Goal: Task Accomplishment & Management: Use online tool/utility

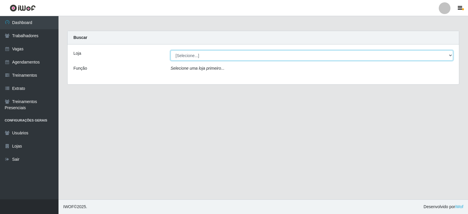
click at [442, 57] on select "[Selecione...] SuperFácil Atacado - Alto de São Manoel SuperFácil Atacado - Ema…" at bounding box center [311, 55] width 282 height 10
select select "540"
click at [170, 50] on select "[Selecione...] SuperFácil Atacado - Alto de São Manoel SuperFácil Atacado - Ema…" at bounding box center [311, 55] width 282 height 10
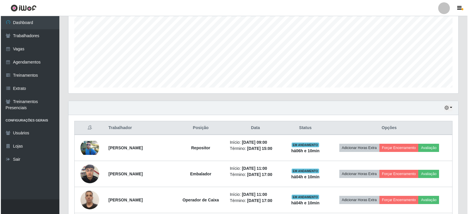
scroll to position [175, 0]
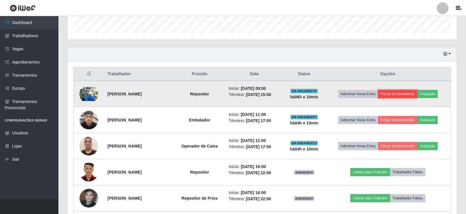
click at [405, 94] on button "Forçar Encerramento" at bounding box center [397, 94] width 39 height 8
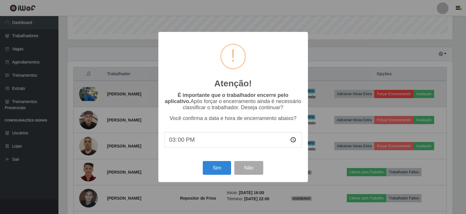
scroll to position [121, 387]
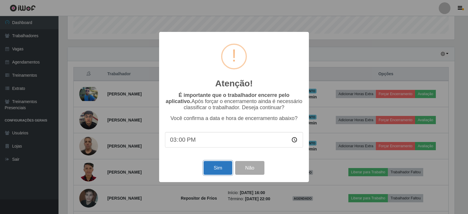
click at [216, 167] on button "Sim" at bounding box center [217, 168] width 28 height 14
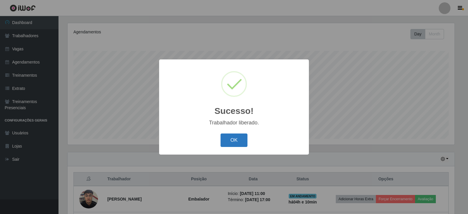
click at [239, 141] on button "OK" at bounding box center [233, 140] width 27 height 14
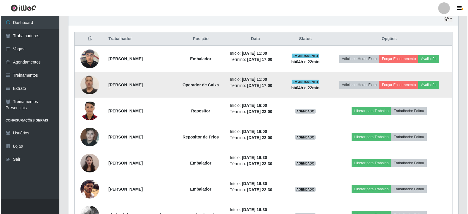
scroll to position [240, 0]
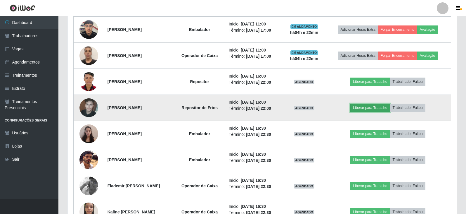
click at [368, 109] on button "Liberar para Trabalho" at bounding box center [369, 107] width 39 height 8
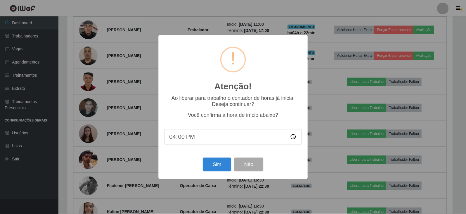
scroll to position [121, 387]
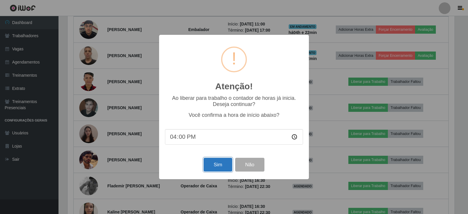
click at [218, 168] on button "Sim" at bounding box center [217, 165] width 28 height 14
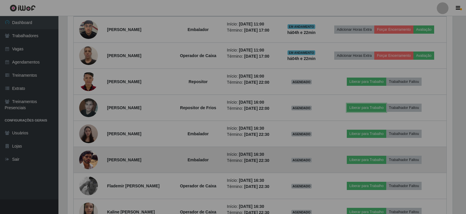
scroll to position [121, 390]
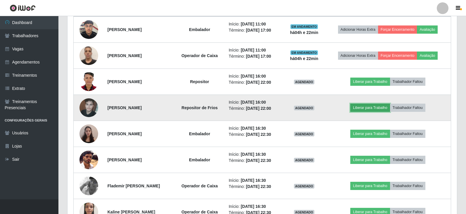
click at [369, 108] on button "Liberar para Trabalho" at bounding box center [369, 107] width 39 height 8
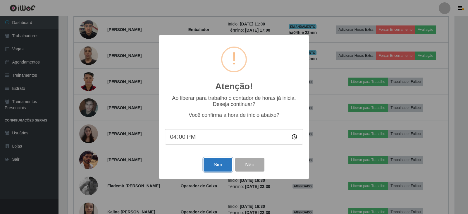
click at [212, 168] on button "Sim" at bounding box center [217, 165] width 28 height 14
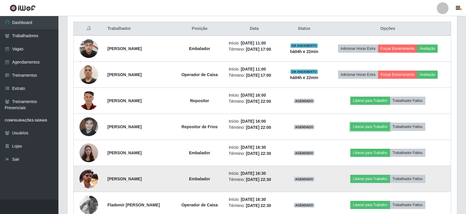
scroll to position [210, 0]
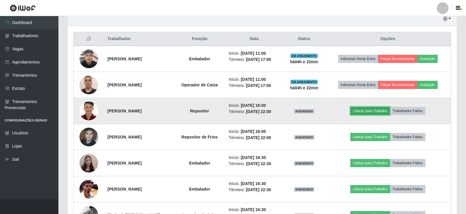
click at [381, 112] on button "Liberar para Trabalho" at bounding box center [369, 111] width 39 height 8
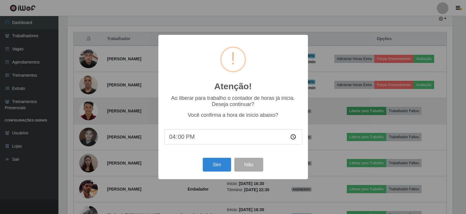
scroll to position [121, 387]
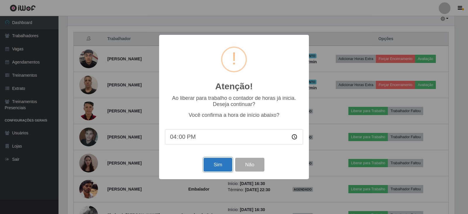
click at [222, 164] on button "Sim" at bounding box center [217, 165] width 28 height 14
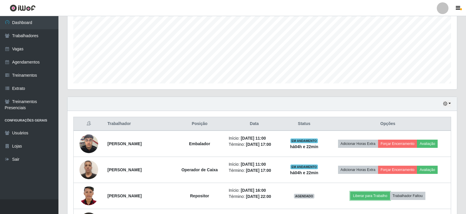
scroll to position [123, 0]
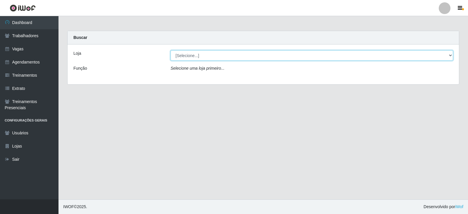
click at [450, 56] on select "[Selecione...] SuperFácil Atacado - Alto de São Manoel SuperFácil Atacado - Ema…" at bounding box center [311, 55] width 282 height 10
select select "540"
click at [170, 50] on select "[Selecione...] SuperFácil Atacado - Alto de São Manoel SuperFácil Atacado - Ema…" at bounding box center [311, 55] width 282 height 10
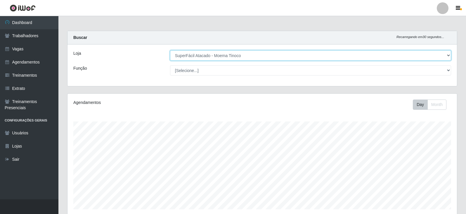
scroll to position [121, 390]
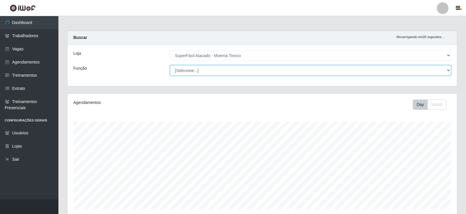
click at [449, 70] on select "[Selecione...] Embalador Embalador + Embalador ++ Operador de Caixa Operador de…" at bounding box center [310, 70] width 281 height 10
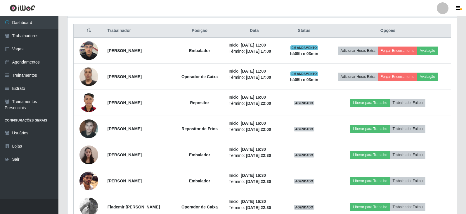
scroll to position [234, 0]
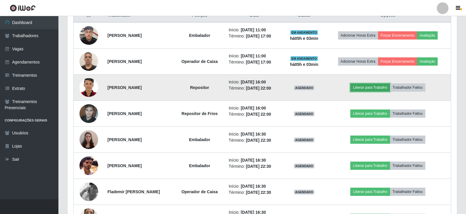
click at [371, 88] on button "Liberar para Trabalho" at bounding box center [369, 87] width 39 height 8
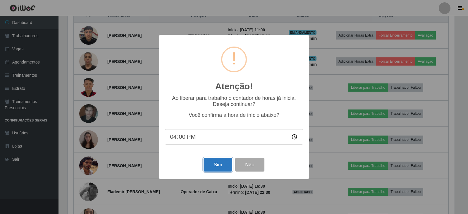
click at [218, 167] on button "Sim" at bounding box center [217, 165] width 28 height 14
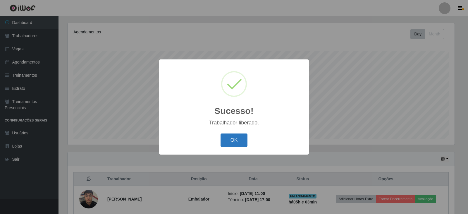
click at [233, 139] on button "OK" at bounding box center [233, 140] width 27 height 14
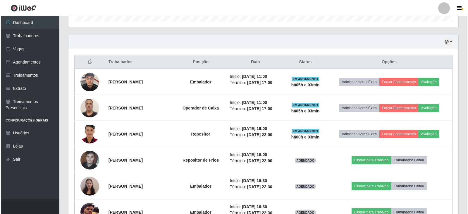
scroll to position [217, 0]
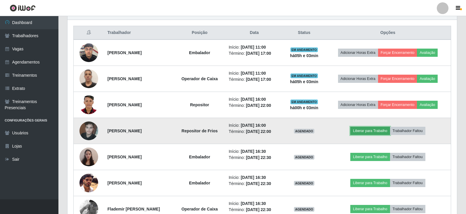
click at [370, 129] on button "Liberar para Trabalho" at bounding box center [369, 131] width 39 height 8
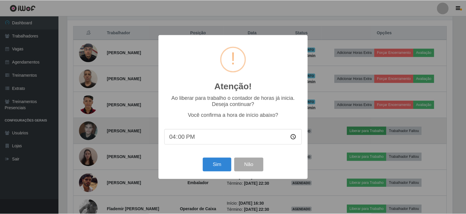
scroll to position [121, 387]
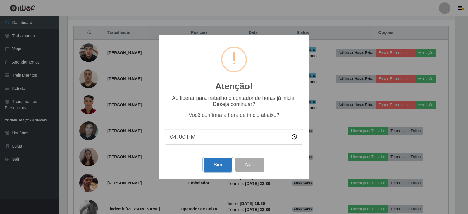
click at [220, 163] on button "Sim" at bounding box center [217, 165] width 28 height 14
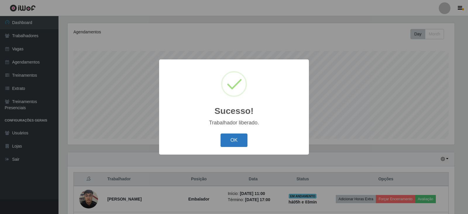
click at [233, 140] on button "OK" at bounding box center [233, 140] width 27 height 14
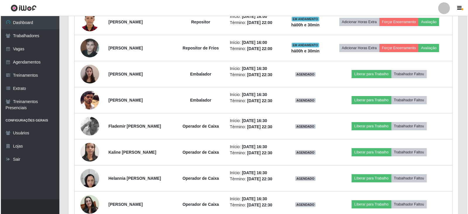
scroll to position [298, 0]
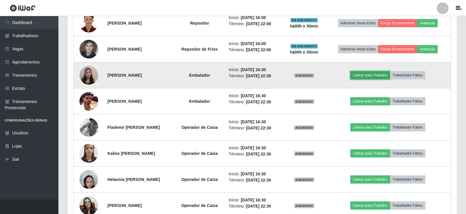
click at [369, 75] on button "Liberar para Trabalho" at bounding box center [369, 75] width 39 height 8
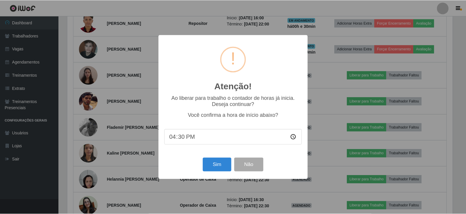
scroll to position [121, 387]
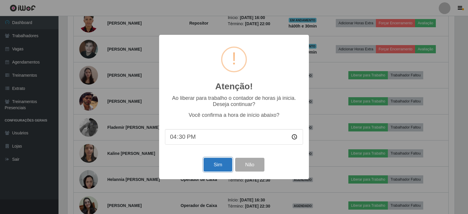
click at [211, 164] on button "Sim" at bounding box center [217, 165] width 28 height 14
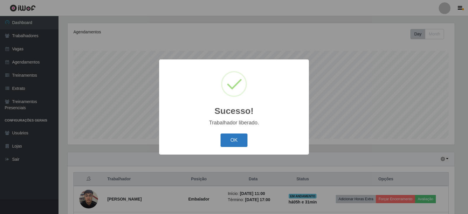
click at [225, 137] on button "OK" at bounding box center [233, 140] width 27 height 14
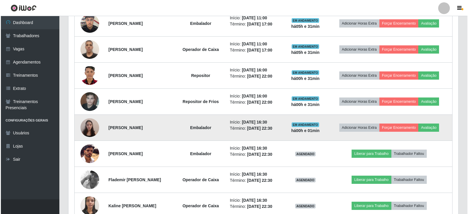
scroll to position [275, 0]
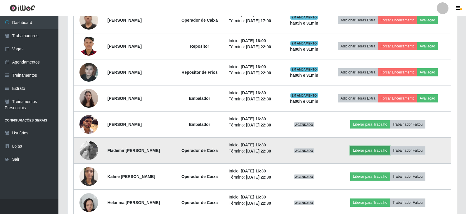
click at [370, 153] on button "Liberar para Trabalho" at bounding box center [369, 150] width 39 height 8
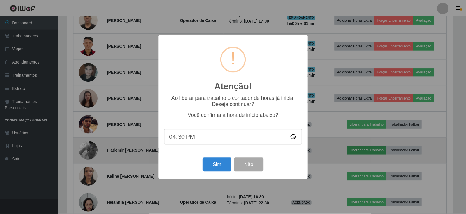
scroll to position [121, 387]
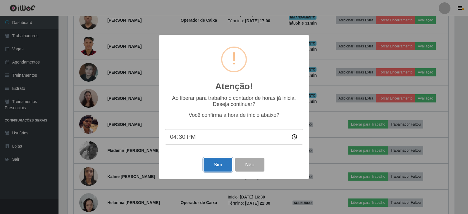
click at [212, 168] on button "Sim" at bounding box center [217, 165] width 28 height 14
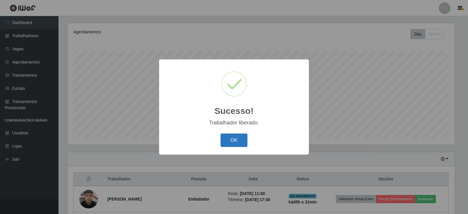
click at [234, 140] on button "OK" at bounding box center [233, 140] width 27 height 14
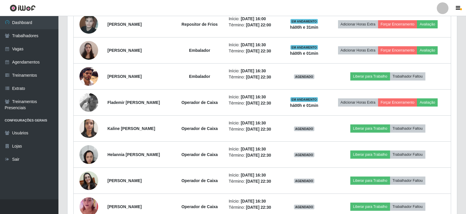
scroll to position [334, 0]
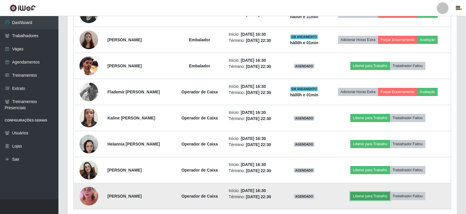
click at [365, 197] on button "Liberar para Trabalho" at bounding box center [369, 196] width 39 height 8
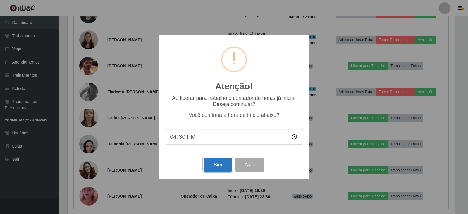
click at [217, 165] on button "Sim" at bounding box center [217, 165] width 28 height 14
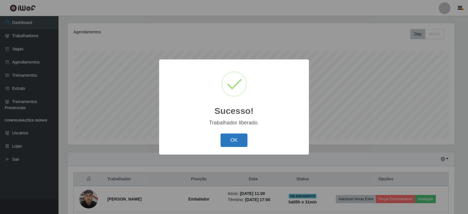
click at [228, 140] on button "OK" at bounding box center [233, 140] width 27 height 14
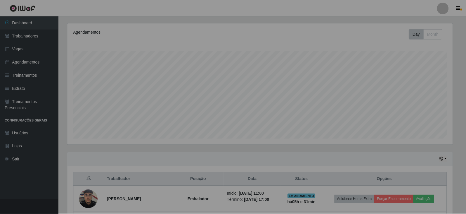
scroll to position [0, 0]
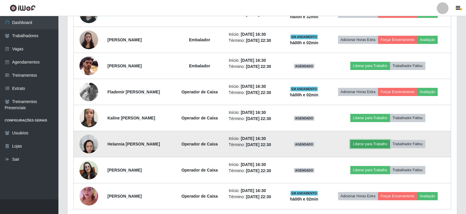
click at [374, 145] on button "Liberar para Trabalho" at bounding box center [369, 144] width 39 height 8
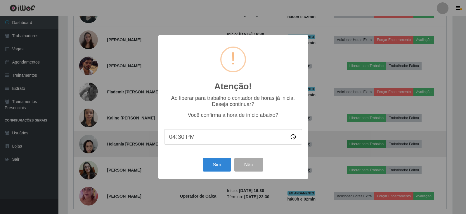
scroll to position [121, 387]
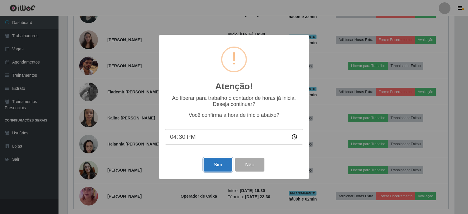
click at [211, 167] on button "Sim" at bounding box center [217, 165] width 28 height 14
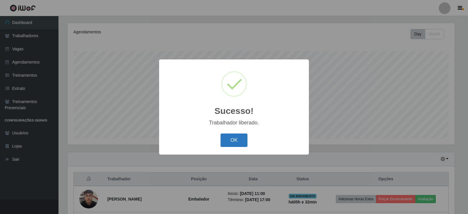
click at [232, 140] on button "OK" at bounding box center [233, 140] width 27 height 14
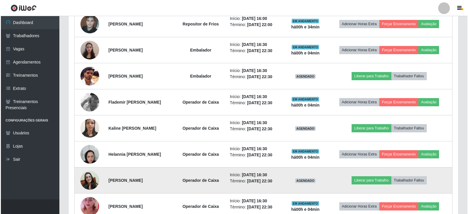
scroll to position [334, 0]
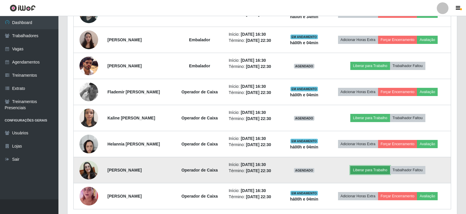
click at [372, 170] on button "Liberar para Trabalho" at bounding box center [369, 170] width 39 height 8
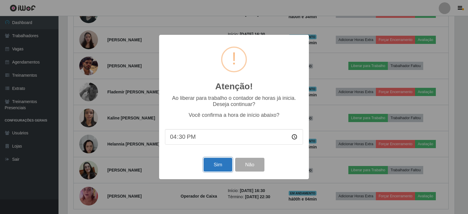
click at [216, 166] on button "Sim" at bounding box center [217, 165] width 28 height 14
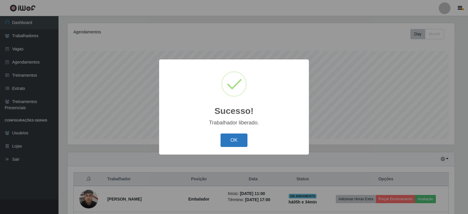
click at [231, 141] on button "OK" at bounding box center [233, 140] width 27 height 14
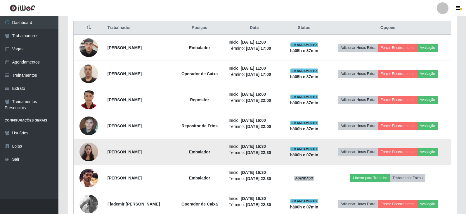
scroll to position [275, 0]
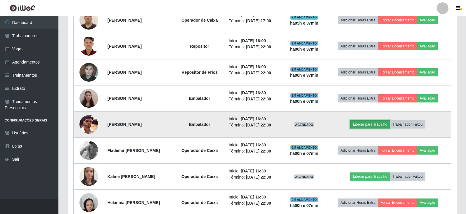
click at [373, 124] on button "Liberar para Trabalho" at bounding box center [369, 124] width 39 height 8
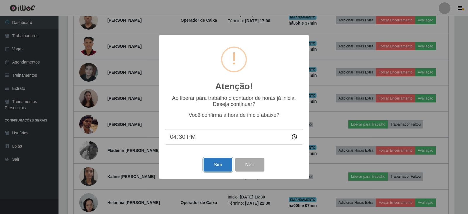
click at [222, 161] on button "Sim" at bounding box center [217, 165] width 28 height 14
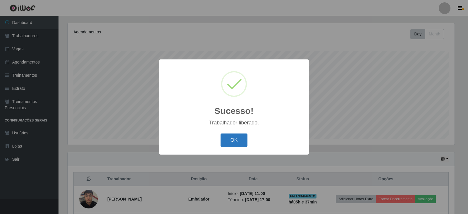
click at [228, 141] on button "OK" at bounding box center [233, 140] width 27 height 14
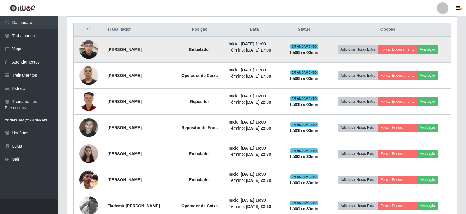
scroll to position [181, 0]
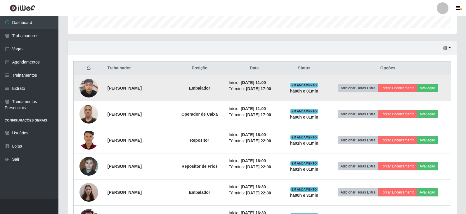
click at [92, 87] on img at bounding box center [89, 87] width 19 height 25
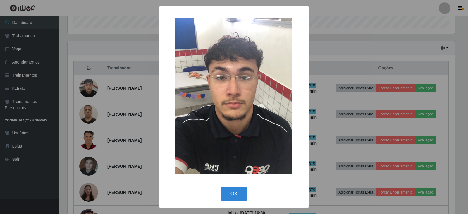
drag, startPoint x: 236, startPoint y: 194, endPoint x: 247, endPoint y: 182, distance: 16.3
click at [237, 194] on button "OK" at bounding box center [233, 193] width 27 height 14
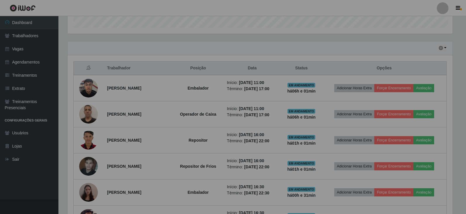
scroll to position [121, 390]
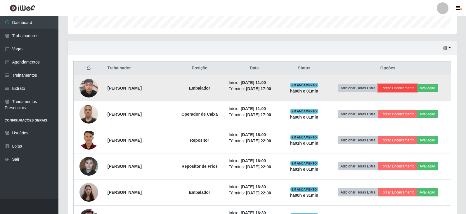
click at [398, 89] on button "Forçar Encerramento" at bounding box center [397, 88] width 39 height 8
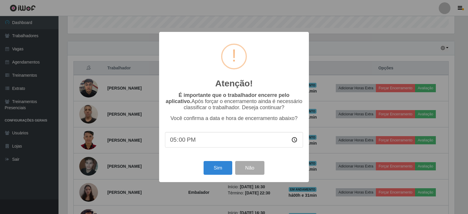
click at [215, 162] on div "Sim Não" at bounding box center [234, 167] width 138 height 17
click at [226, 168] on button "Sim" at bounding box center [217, 168] width 28 height 14
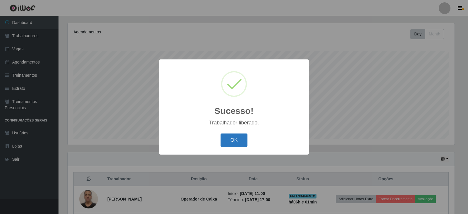
click at [230, 141] on button "OK" at bounding box center [233, 140] width 27 height 14
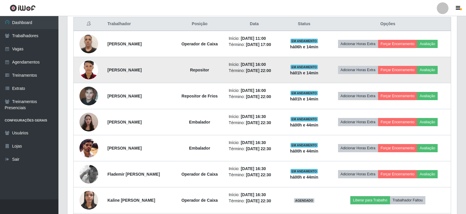
scroll to position [246, 0]
